Goal: Book appointment/travel/reservation

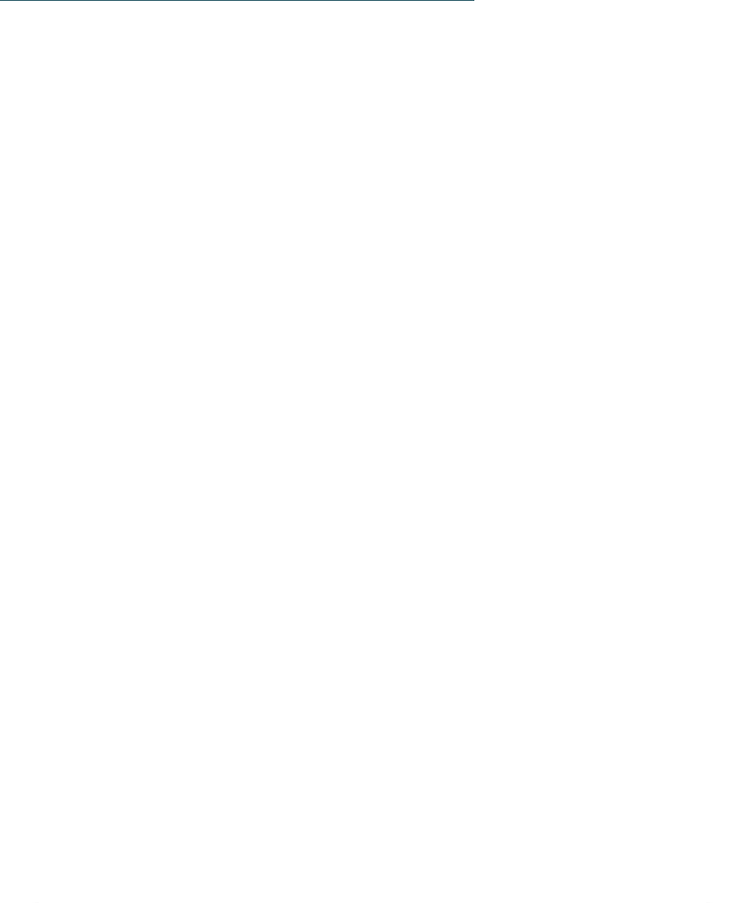
scroll to position [4451, 0]
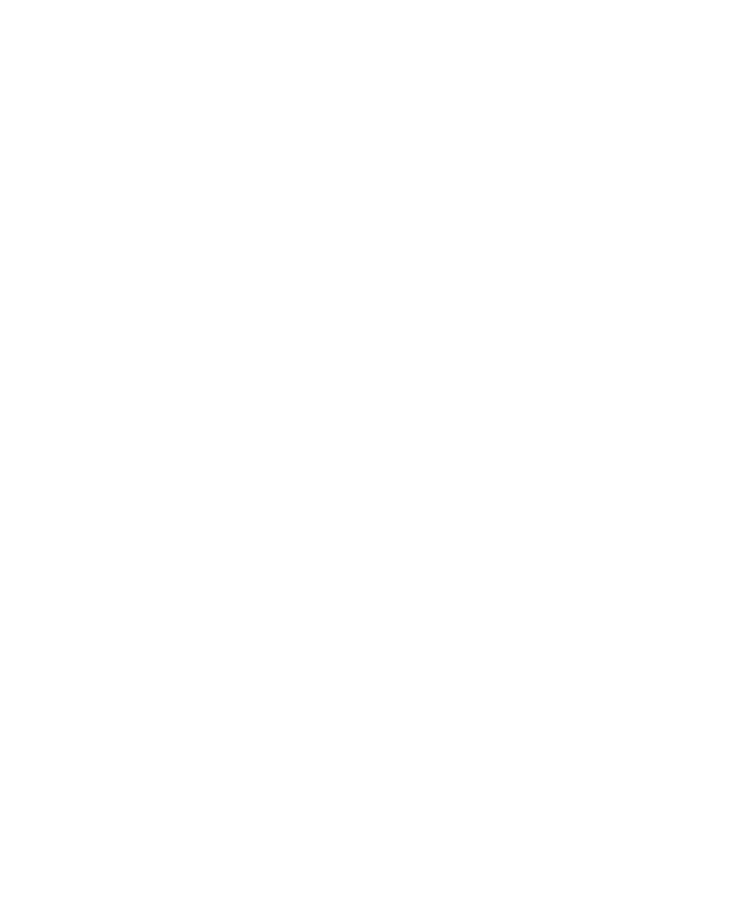
click at [726, 333] on icon at bounding box center [706, 355] width 53 height 44
click at [715, 339] on icon at bounding box center [706, 361] width 53 height 44
click at [713, 333] on icon at bounding box center [706, 355] width 53 height 44
click at [36, 339] on icon at bounding box center [39, 361] width 53 height 44
click at [721, 333] on icon at bounding box center [706, 355] width 53 height 44
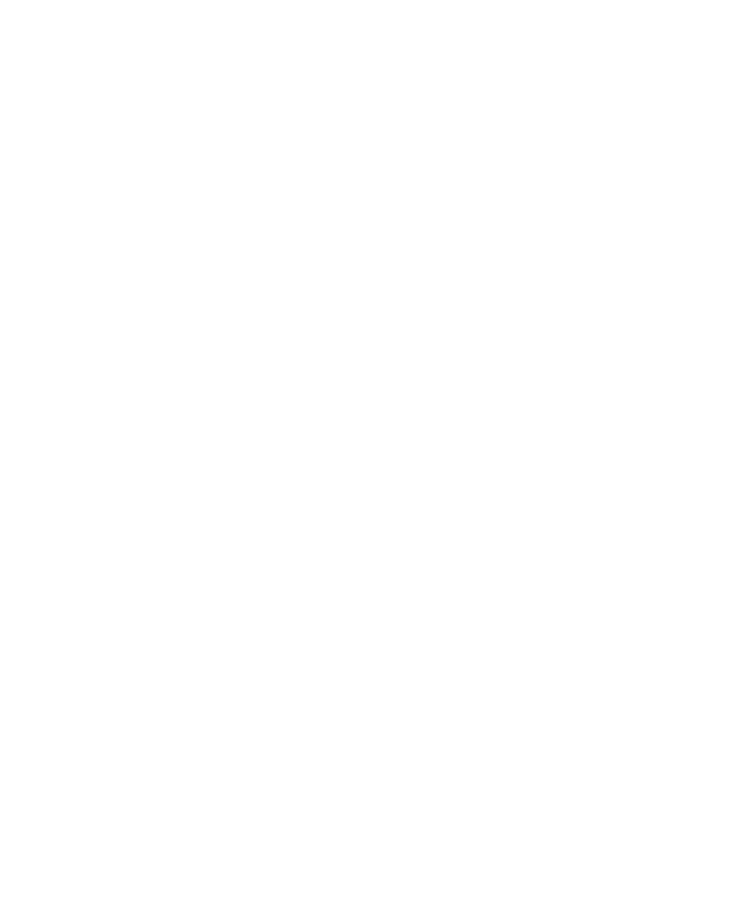
click at [707, 339] on icon at bounding box center [706, 361] width 53 height 44
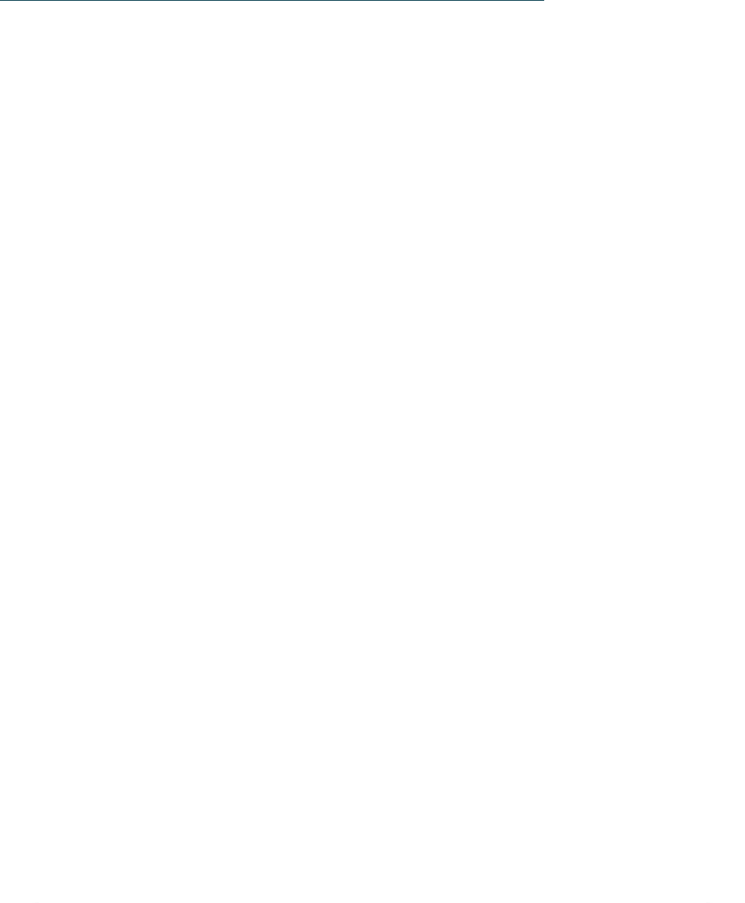
scroll to position [5114, 0]
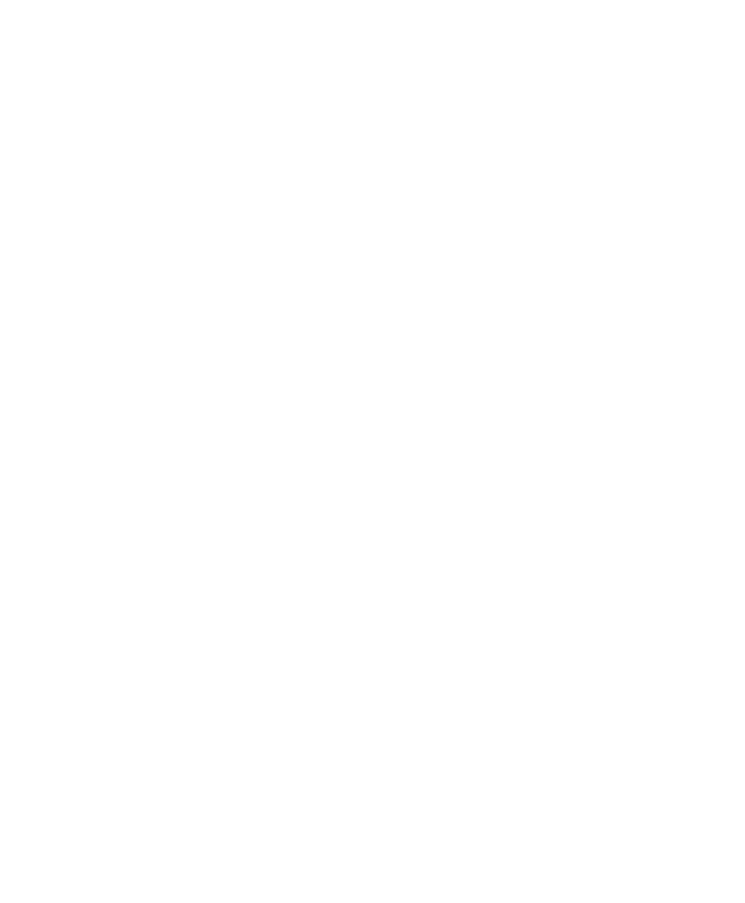
click at [350, 373] on input "*" at bounding box center [205, 389] width 295 height 33
click at [318, 373] on span at bounding box center [332, 387] width 29 height 29
click at [309, 373] on span at bounding box center [298, 387] width 29 height 29
click at [312, 373] on span at bounding box center [298, 387] width 29 height 29
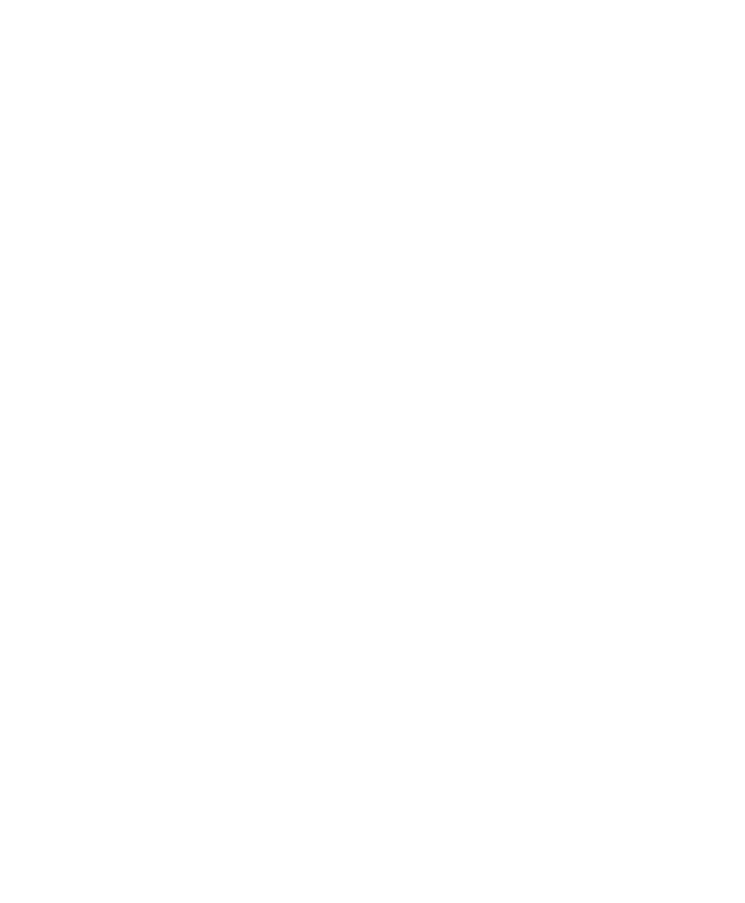
type input "*"
click at [635, 373] on span at bounding box center [632, 387] width 29 height 29
click at [632, 373] on span at bounding box center [632, 387] width 29 height 29
type input "*"
click at [665, 442] on select "* * * * * * * * * * * ** ** ** ** ** ** ** **" at bounding box center [539, 458] width 295 height 33
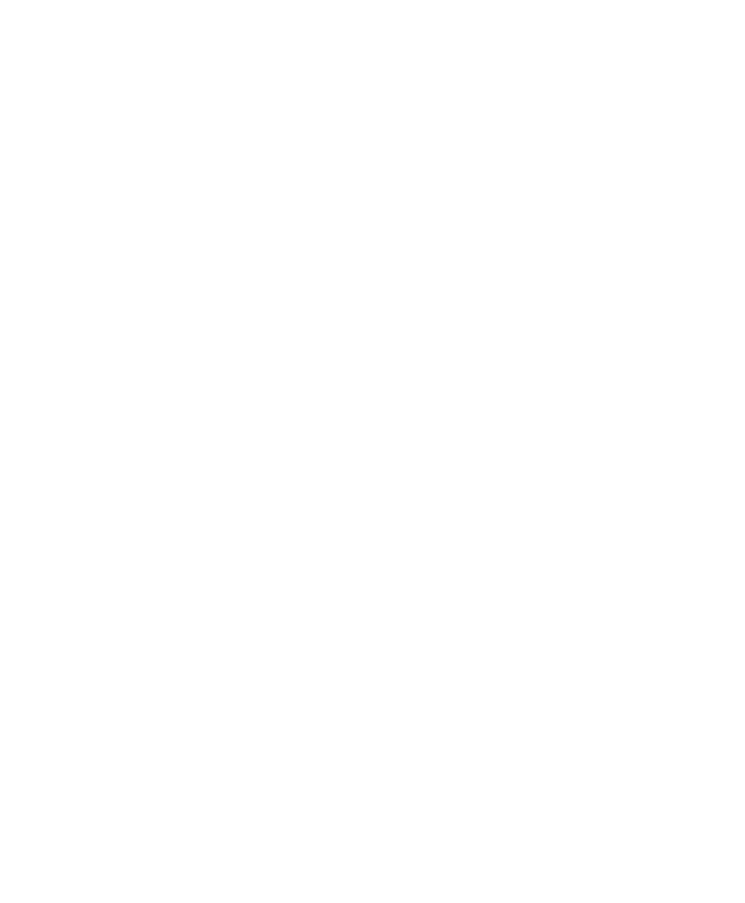
select select "*"
click at [682, 511] on select "* * * * * * * * * * * ** ** ** ** ** ** ** **" at bounding box center [539, 527] width 295 height 33
select select "*"
click at [342, 409] on input "Anreise" at bounding box center [205, 425] width 295 height 33
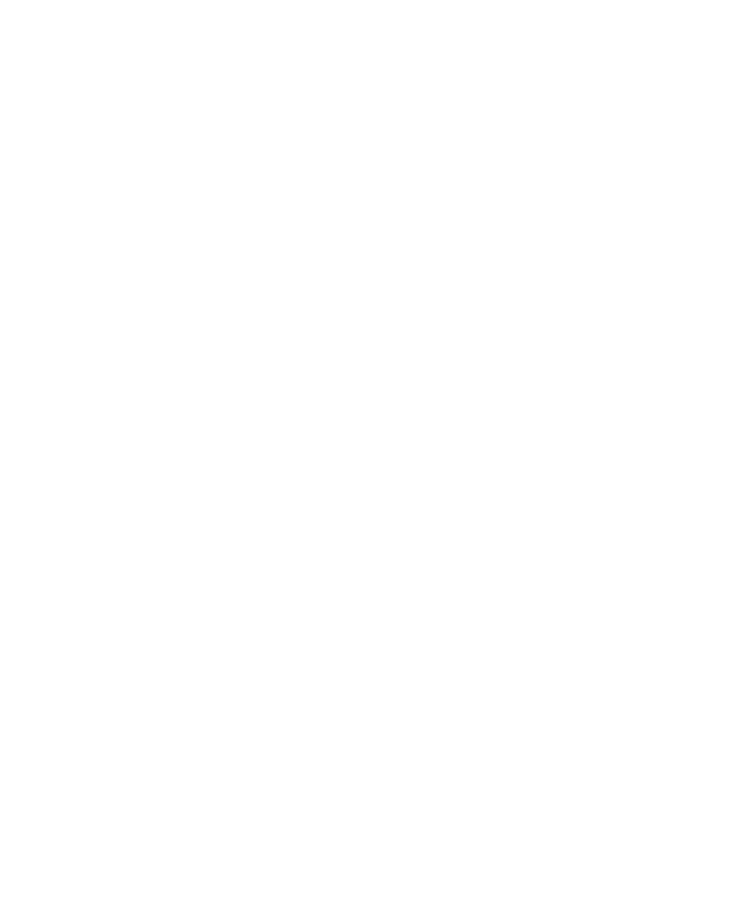
type input "**********"
click at [622, 507] on span "Jetzt unverbindlich anfragen" at bounding box center [561, 514] width 200 height 14
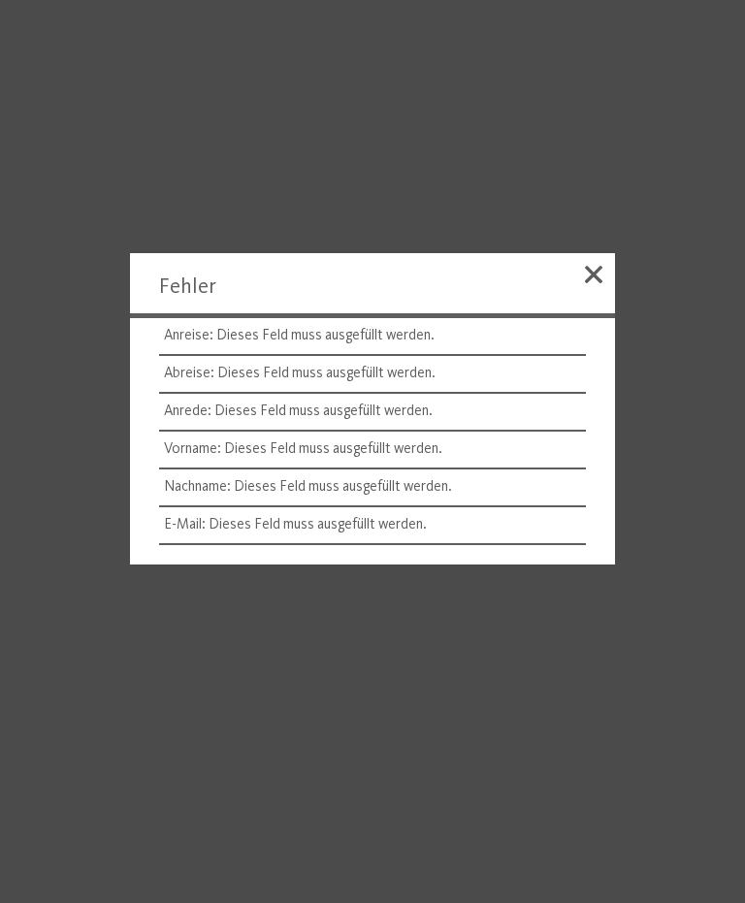
click at [600, 282] on span at bounding box center [593, 274] width 17 height 17
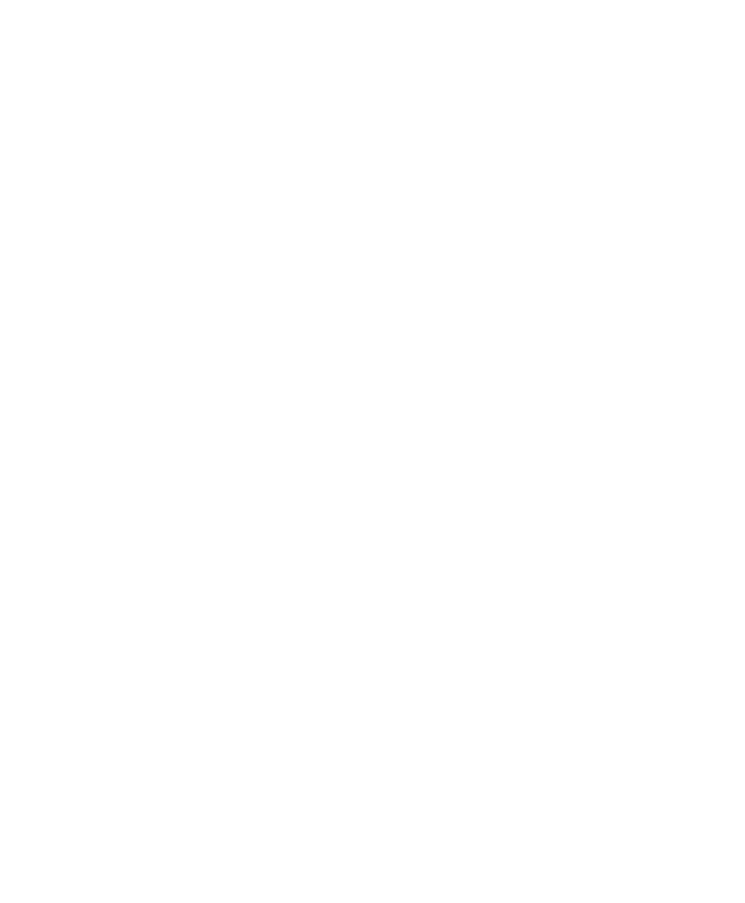
scroll to position [2624, 0]
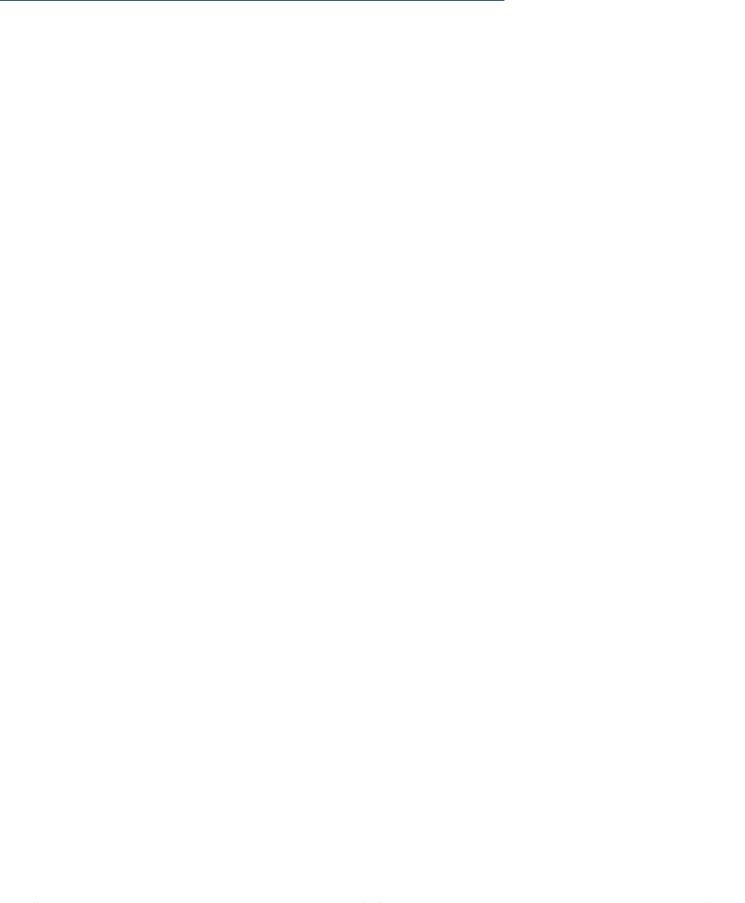
scroll to position [5521, 0]
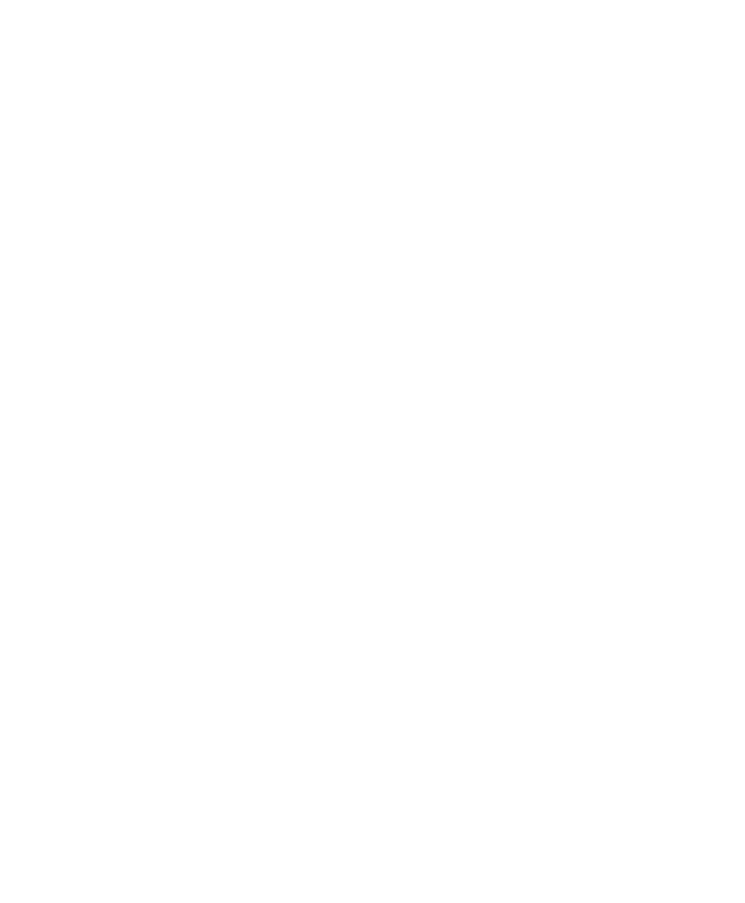
click at [584, 404] on div "Dolomiten – Wolkenstein/Gröden Familyhotel Biancaneve ****ˢ Familie Riffeser € …" at bounding box center [544, 535] width 324 height 302
click at [210, 422] on h4 "Das 5-Sterne-Luxusretreat Alpura" at bounding box center [200, 430] width 285 height 51
click at [256, 583] on h5 "Familie Sanoner" at bounding box center [200, 595] width 285 height 24
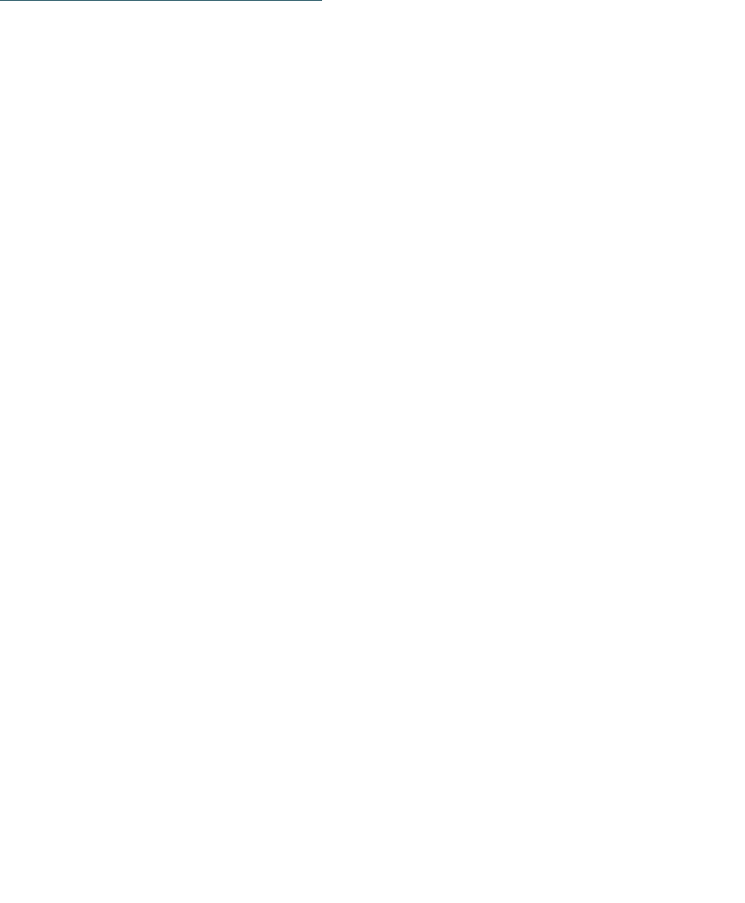
scroll to position [3214, 0]
click at [609, 491] on li "Betreutes Mittag- und Abendessen im Kinderrestaurant" at bounding box center [379, 501] width 653 height 21
click at [713, 383] on icon at bounding box center [706, 405] width 53 height 44
click at [712, 383] on icon at bounding box center [706, 405] width 53 height 44
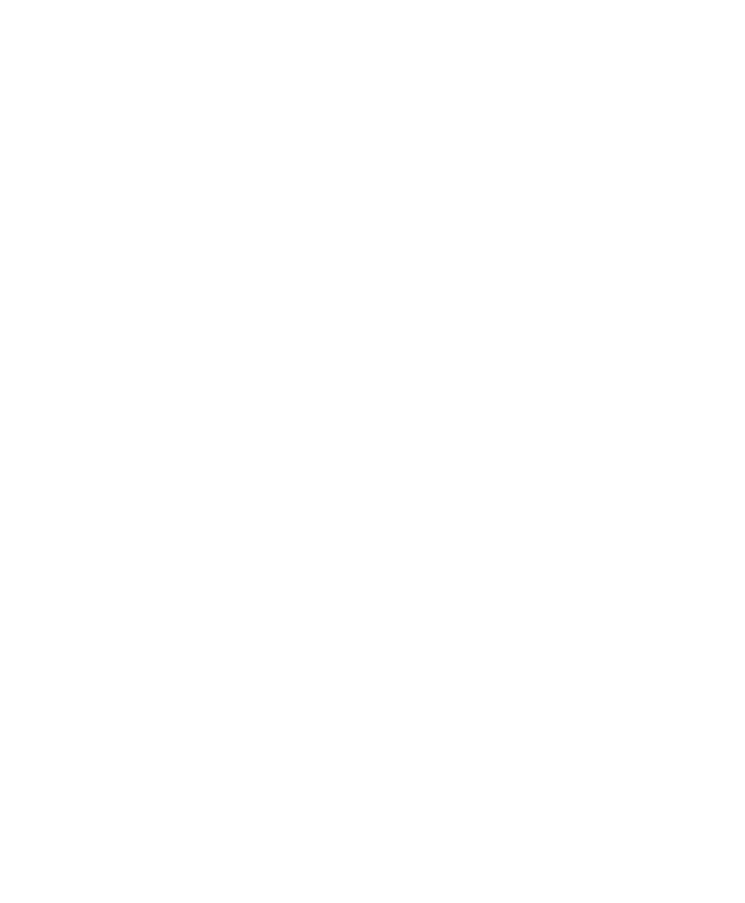
click at [711, 383] on icon at bounding box center [706, 405] width 53 height 44
click at [713, 396] on icon at bounding box center [706, 418] width 53 height 44
click at [712, 383] on icon at bounding box center [706, 405] width 53 height 44
click at [711, 383] on icon at bounding box center [706, 405] width 53 height 44
click at [701, 383] on icon at bounding box center [706, 405] width 53 height 44
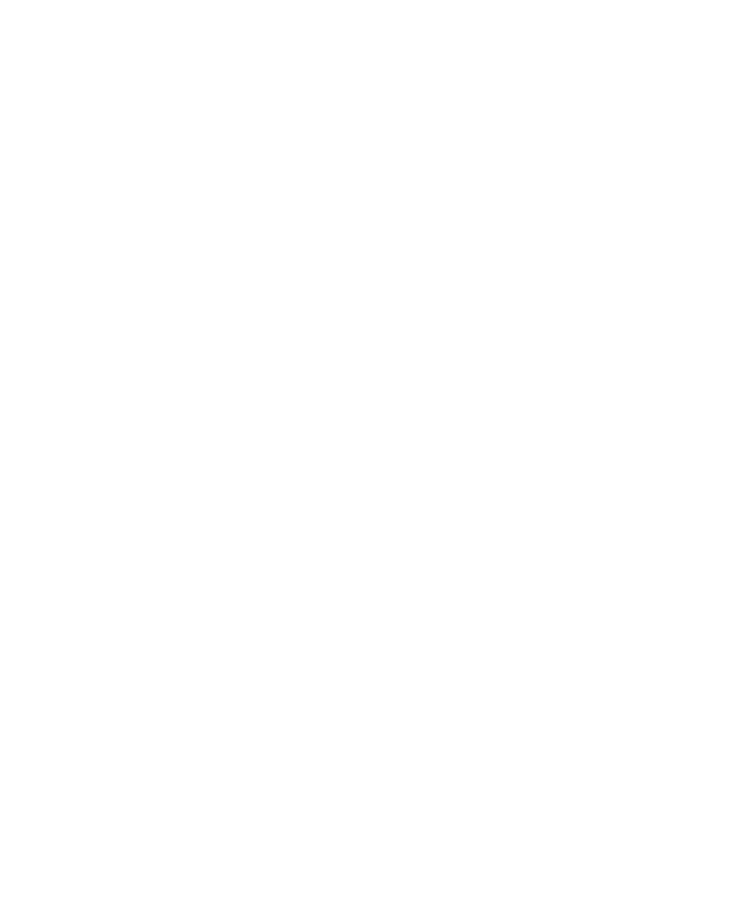
click at [709, 383] on icon at bounding box center [706, 405] width 53 height 44
click at [709, 396] on icon at bounding box center [706, 418] width 53 height 44
click at [704, 383] on icon at bounding box center [706, 405] width 53 height 44
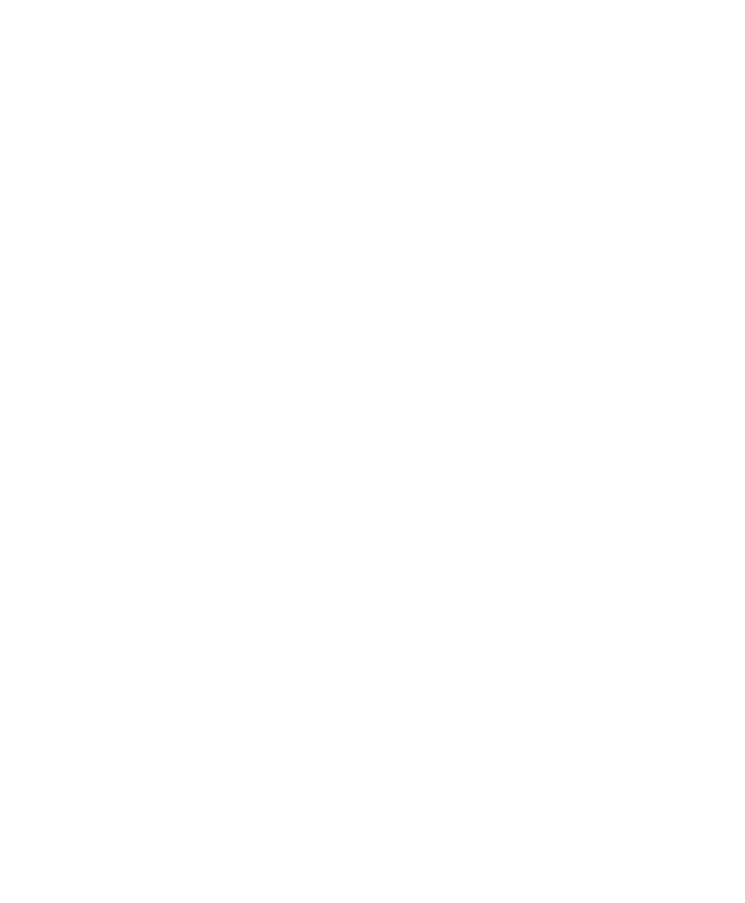
scroll to position [0, 0]
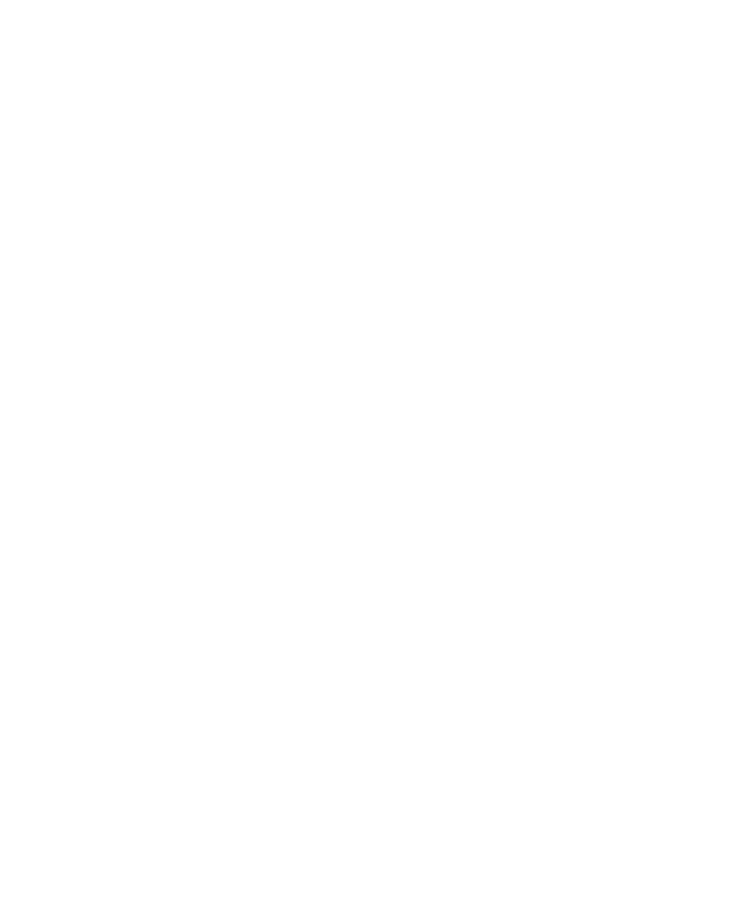
scroll to position [2383, 0]
click at [708, 372] on icon at bounding box center [706, 394] width 53 height 44
click at [707, 372] on icon at bounding box center [706, 394] width 53 height 44
click at [708, 372] on icon at bounding box center [706, 394] width 53 height 44
click at [702, 372] on icon at bounding box center [706, 394] width 53 height 44
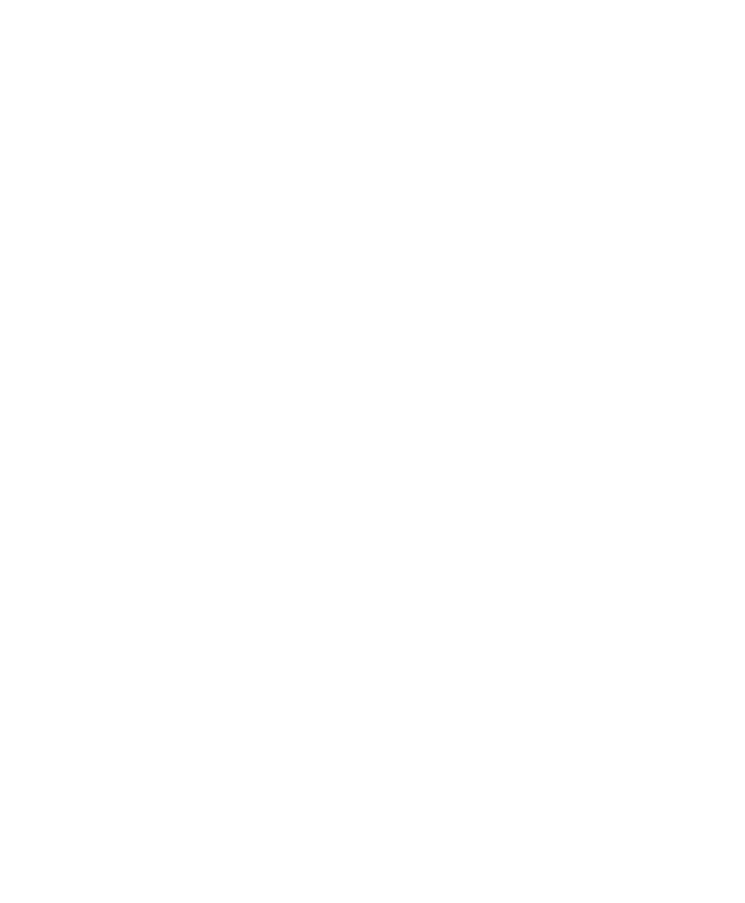
click at [709, 372] on icon at bounding box center [706, 394] width 53 height 44
click at [486, 427] on link "mehr erfahren" at bounding box center [453, 434] width 113 height 15
click at [695, 69] on icon at bounding box center [707, 72] width 42 height 34
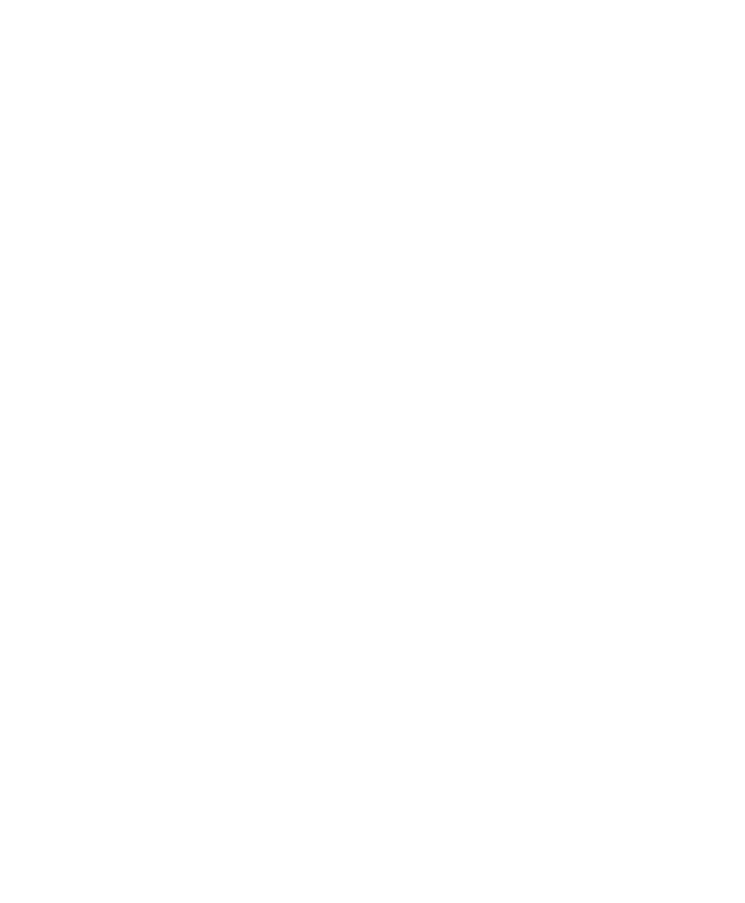
click at [706, 559] on icon at bounding box center [706, 581] width 53 height 44
click at [496, 633] on link "mehr erfahren" at bounding box center [453, 640] width 113 height 15
click at [711, 63] on icon at bounding box center [707, 72] width 42 height 34
